Goal: Transaction & Acquisition: Purchase product/service

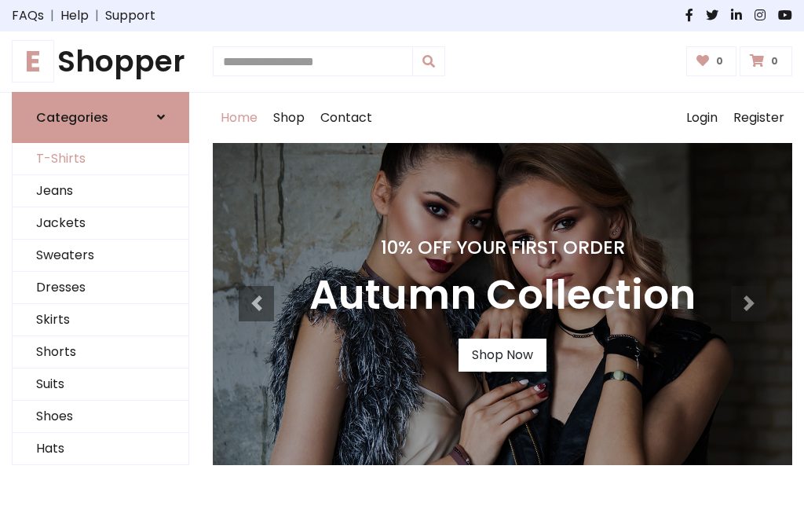
click at [101, 159] on link "T-Shirts" at bounding box center [101, 159] width 176 height 32
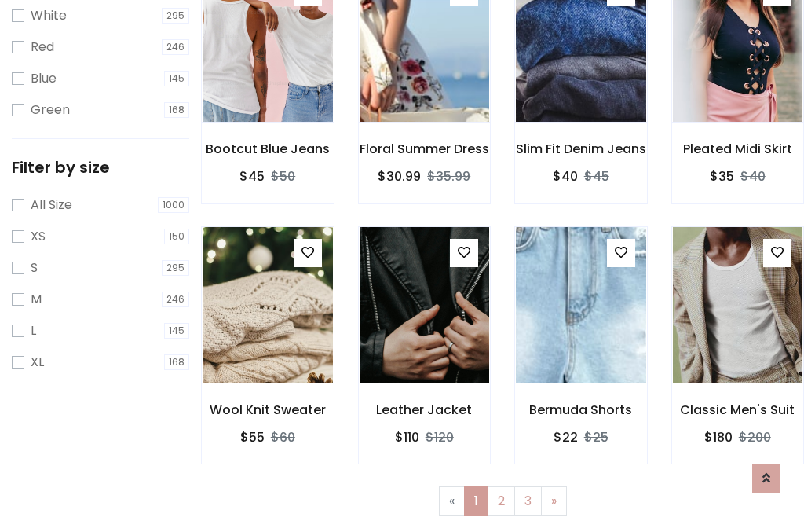
scroll to position [28, 0]
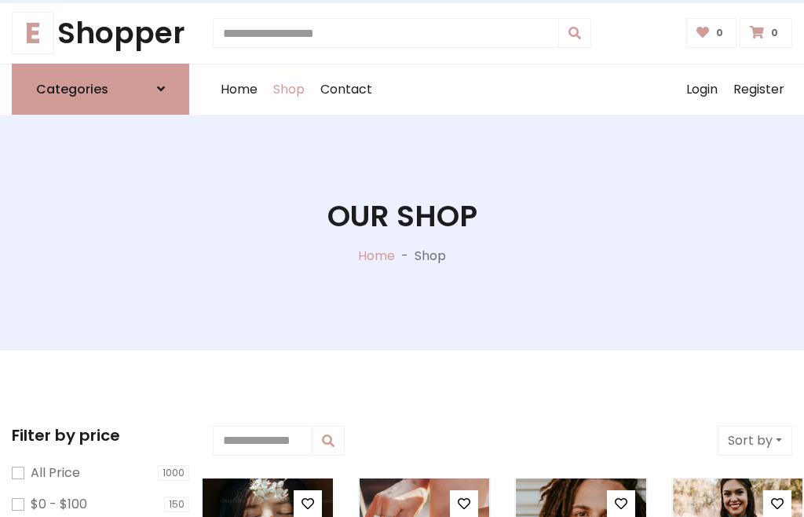
click at [402, 232] on h1 "Our Shop" at bounding box center [402, 216] width 150 height 35
click at [503, 89] on div "Home Shop Contact Log out Login Register" at bounding box center [503, 89] width 580 height 50
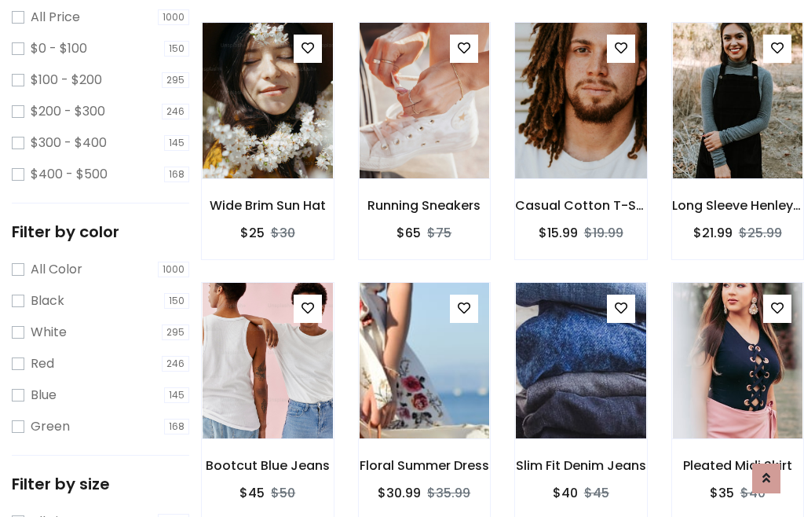
click at [580, 129] on img at bounding box center [581, 100] width 156 height 377
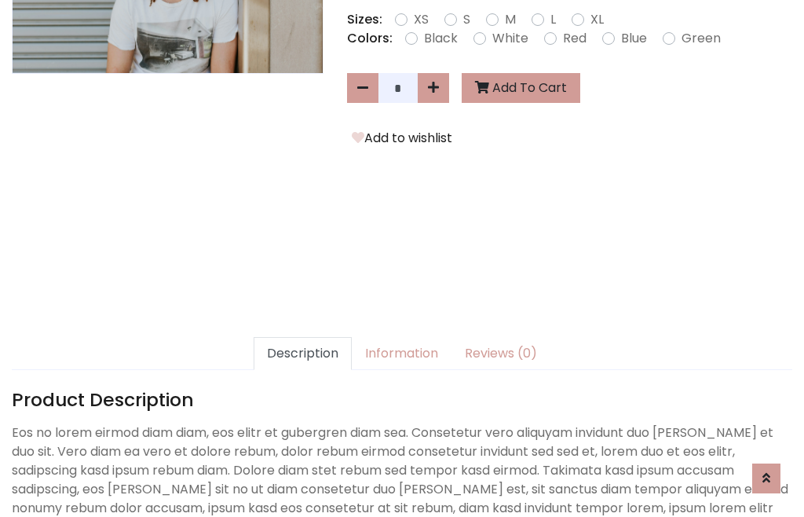
scroll to position [384, 0]
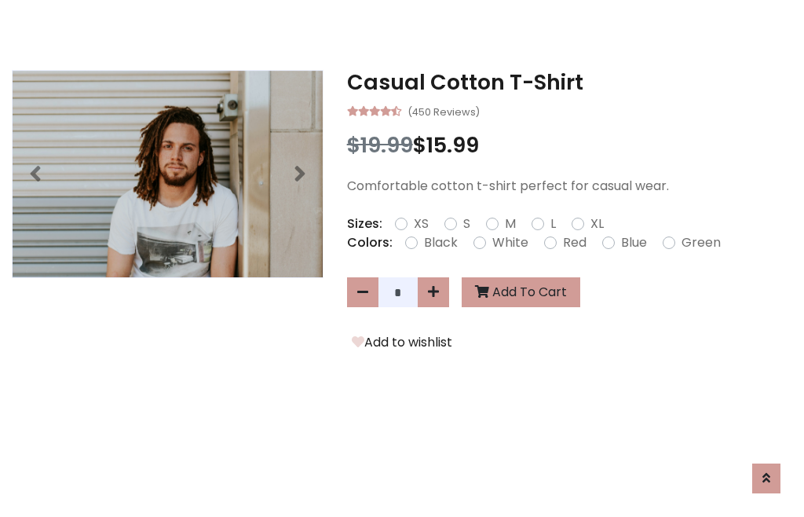
click at [569, 82] on h3 "Casual Cotton T-Shirt" at bounding box center [569, 82] width 445 height 25
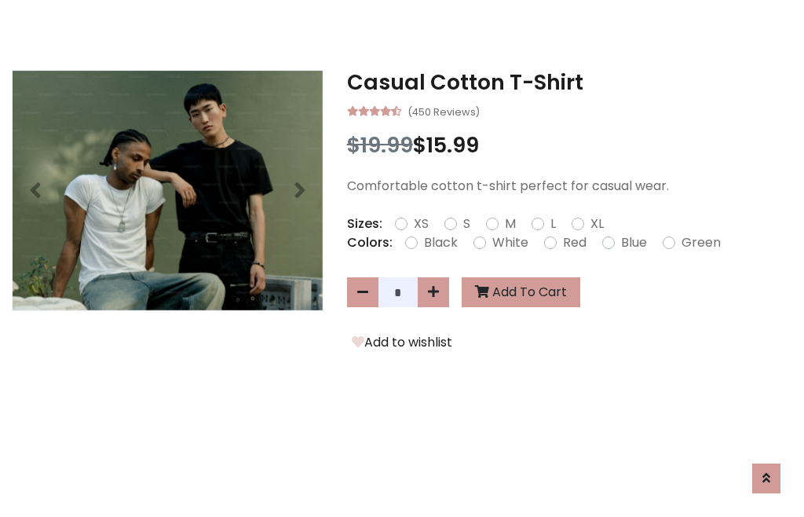
click at [569, 82] on h3 "Casual Cotton T-Shirt" at bounding box center [569, 82] width 445 height 25
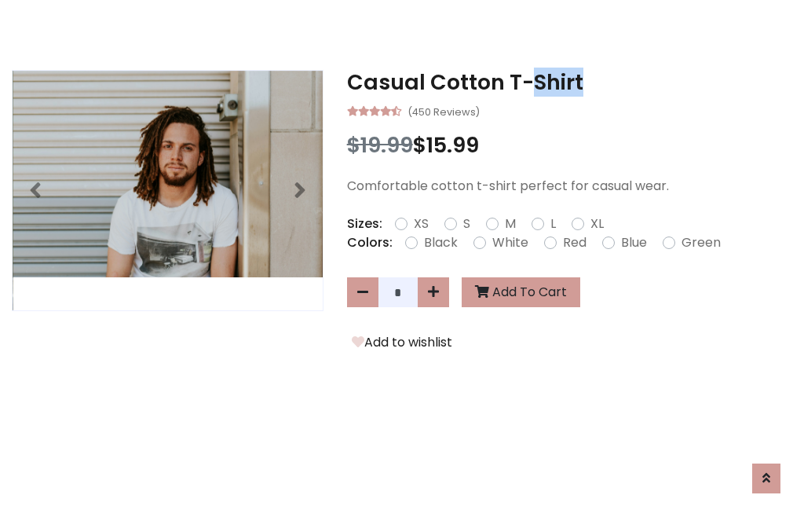
click at [569, 82] on h3 "Casual Cotton T-Shirt" at bounding box center [569, 82] width 445 height 25
